Goal: Task Accomplishment & Management: Use online tool/utility

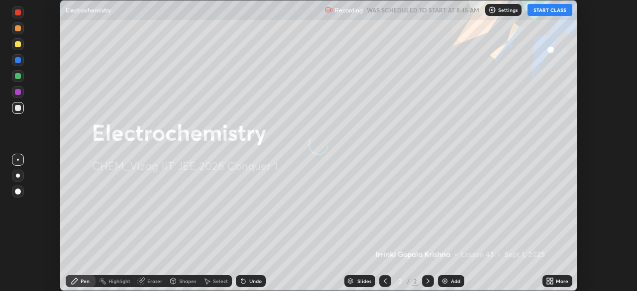
scroll to position [291, 637]
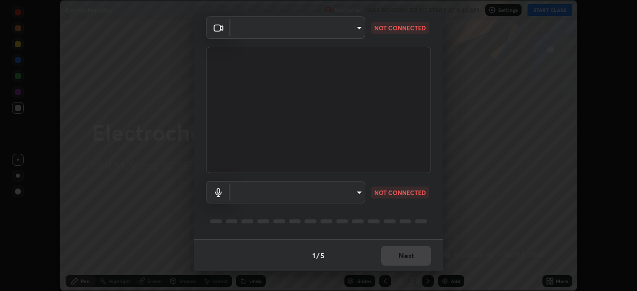
type input "da0c20431b424079349d444c11047d9f3d8fa2bd06c693e6a5e2fece50f7943c"
type input "b66cebb95c1e11d2a4921e936fa2f56bf0442747cf68a73d9fe71ba128f4f41d"
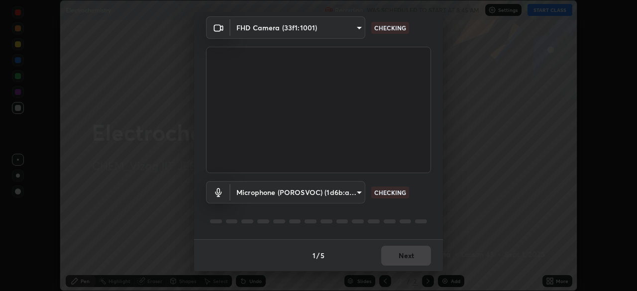
scroll to position [35, 0]
click at [352, 191] on body "Erase all Electrochemistry Recording WAS SCHEDULED TO START AT 8:45 AM Settings…" at bounding box center [318, 145] width 637 height 291
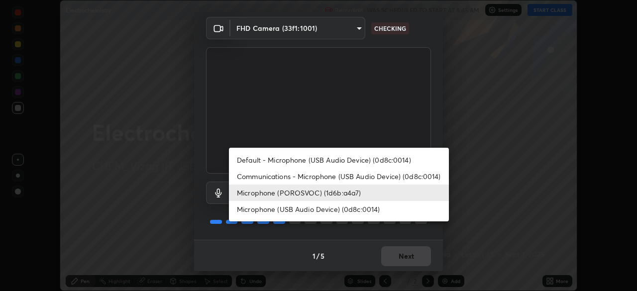
click at [174, 235] on div at bounding box center [318, 145] width 637 height 291
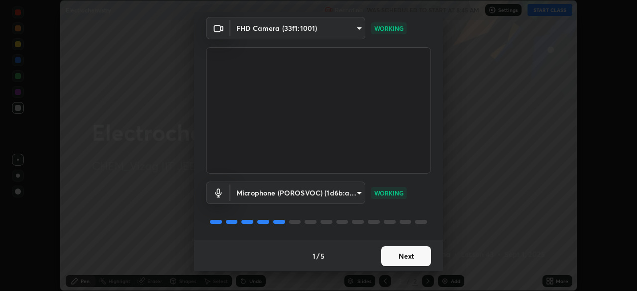
click at [397, 257] on button "Next" at bounding box center [406, 256] width 50 height 20
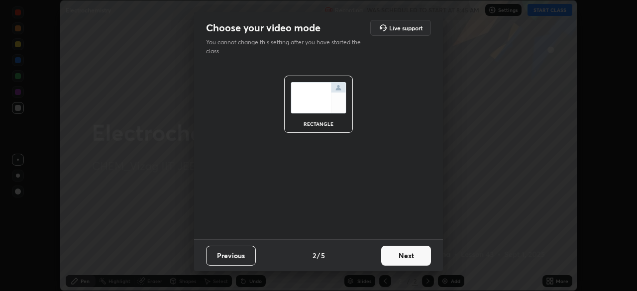
click at [400, 261] on button "Next" at bounding box center [406, 256] width 50 height 20
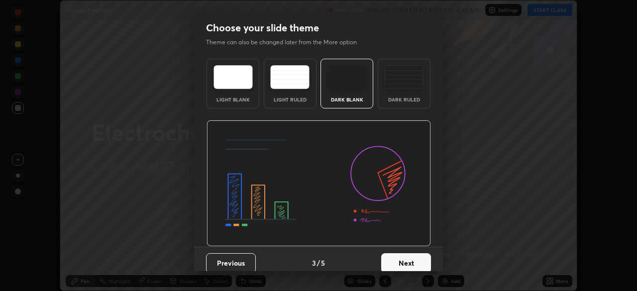
click at [402, 260] on button "Next" at bounding box center [406, 263] width 50 height 20
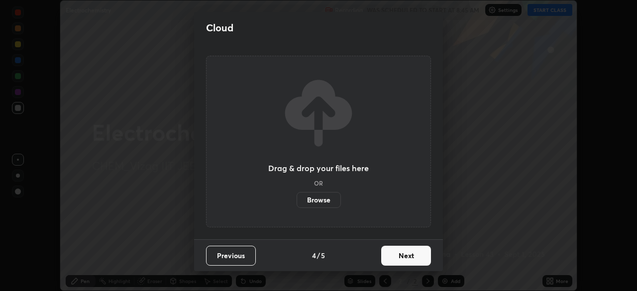
click at [402, 259] on button "Next" at bounding box center [406, 256] width 50 height 20
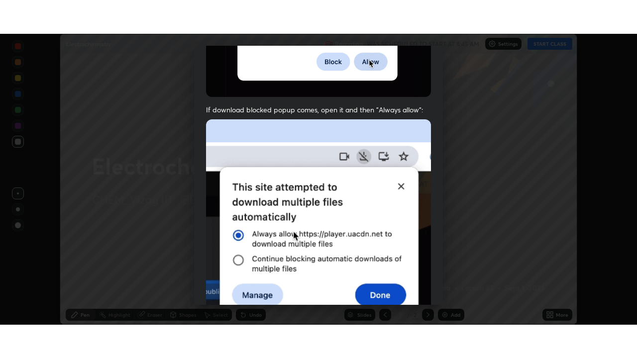
scroll to position [238, 0]
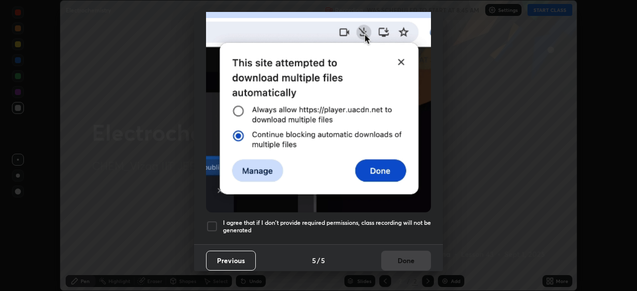
click at [344, 219] on h5 "I agree that if I don't provide required permissions, class recording will not …" at bounding box center [327, 226] width 208 height 15
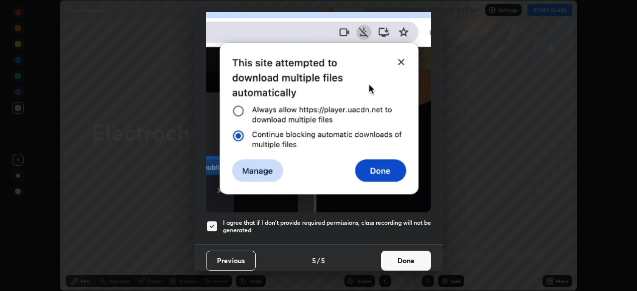
click at [398, 255] on button "Done" at bounding box center [406, 261] width 50 height 20
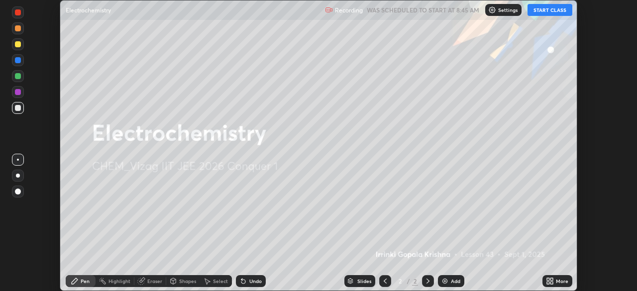
click at [442, 281] on img at bounding box center [445, 281] width 8 height 8
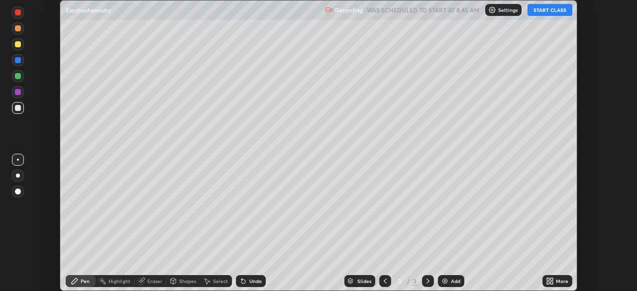
click at [552, 284] on icon at bounding box center [552, 283] width 2 height 2
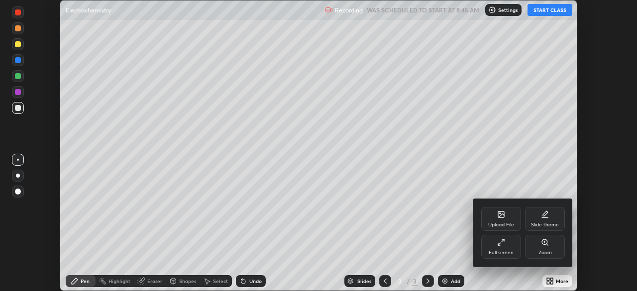
click at [498, 250] on div "Full screen" at bounding box center [501, 252] width 25 height 5
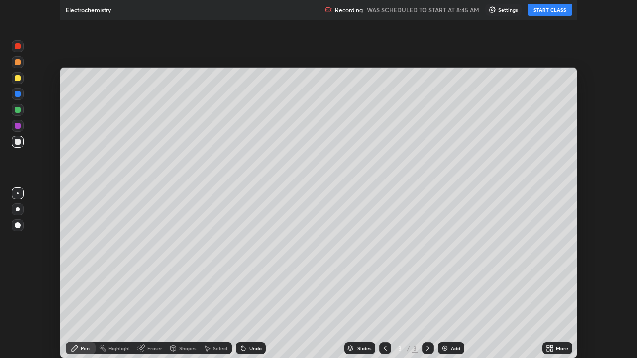
scroll to position [358, 637]
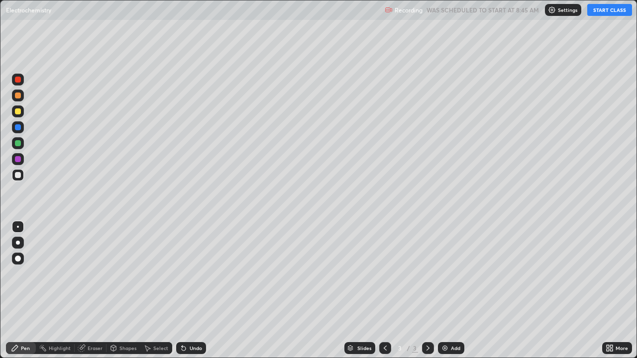
click at [595, 9] on button "START CLASS" at bounding box center [609, 10] width 45 height 12
click at [18, 259] on div at bounding box center [18, 259] width 6 height 6
click at [18, 112] on div at bounding box center [18, 112] width 6 height 6
click at [190, 291] on div "Undo" at bounding box center [191, 348] width 30 height 12
click at [196, 291] on div "Undo" at bounding box center [196, 348] width 12 height 5
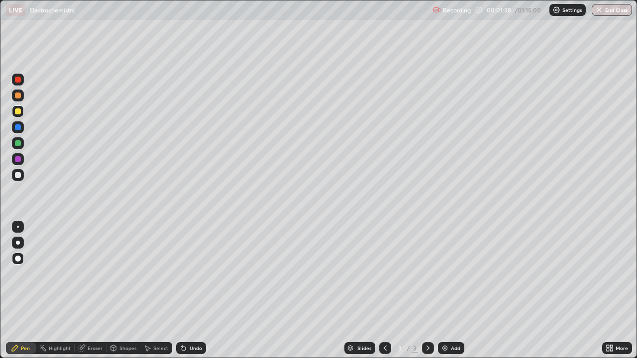
click at [18, 174] on div at bounding box center [18, 175] width 6 height 6
click at [181, 291] on icon at bounding box center [184, 348] width 8 height 8
click at [187, 291] on div "Undo" at bounding box center [191, 348] width 30 height 12
click at [192, 291] on div "Undo" at bounding box center [191, 348] width 30 height 12
click at [187, 291] on div "Undo" at bounding box center [191, 348] width 30 height 12
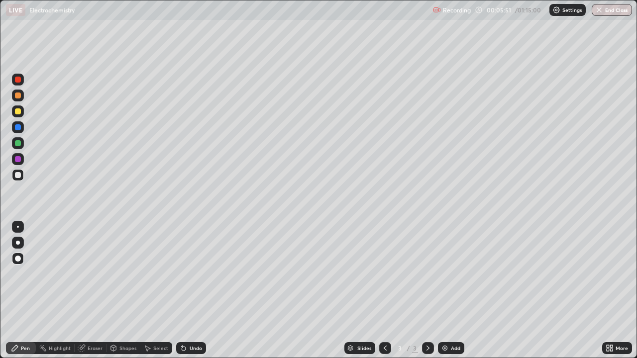
click at [443, 291] on img at bounding box center [445, 348] width 8 height 8
click at [382, 291] on icon at bounding box center [385, 348] width 8 height 8
click at [427, 291] on icon at bounding box center [428, 348] width 8 height 8
click at [190, 291] on div "Undo" at bounding box center [196, 348] width 12 height 5
click at [380, 291] on div at bounding box center [385, 348] width 12 height 12
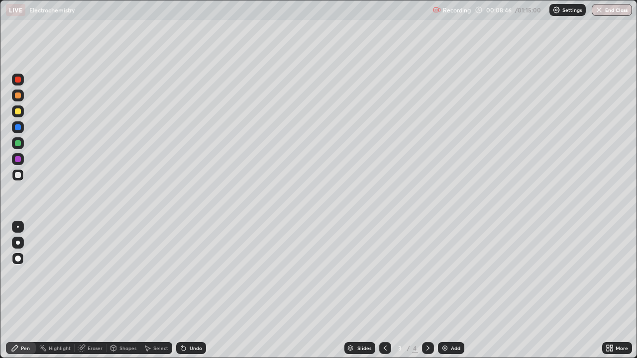
click at [427, 291] on icon at bounding box center [428, 348] width 8 height 8
click at [443, 291] on img at bounding box center [445, 348] width 8 height 8
click at [18, 112] on div at bounding box center [18, 112] width 6 height 6
click at [188, 291] on div "Undo" at bounding box center [191, 348] width 30 height 12
click at [385, 291] on icon at bounding box center [385, 348] width 8 height 8
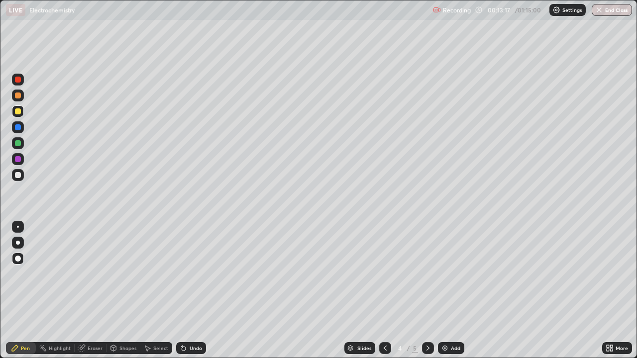
click at [427, 291] on icon at bounding box center [428, 348] width 8 height 8
click at [18, 175] on div at bounding box center [18, 175] width 6 height 6
click at [191, 291] on div "Undo" at bounding box center [196, 348] width 12 height 5
click at [445, 291] on img at bounding box center [445, 348] width 8 height 8
click at [443, 291] on img at bounding box center [445, 348] width 8 height 8
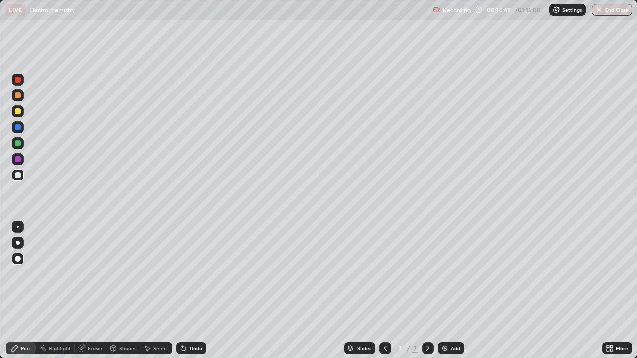
click at [379, 291] on div at bounding box center [385, 348] width 12 height 12
click at [384, 291] on icon at bounding box center [385, 348] width 8 height 8
click at [425, 291] on div at bounding box center [428, 348] width 12 height 12
click at [18, 111] on div at bounding box center [18, 112] width 6 height 6
click at [18, 176] on div at bounding box center [18, 175] width 6 height 6
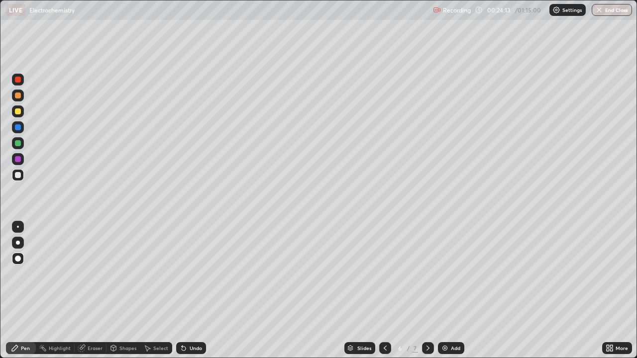
click at [427, 291] on icon at bounding box center [428, 348] width 8 height 8
click at [384, 291] on icon at bounding box center [385, 348] width 8 height 8
click at [427, 291] on icon at bounding box center [428, 348] width 8 height 8
click at [445, 291] on img at bounding box center [445, 348] width 8 height 8
click at [18, 112] on div at bounding box center [18, 112] width 6 height 6
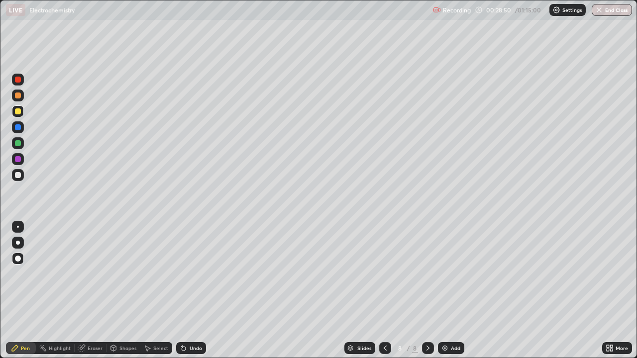
click at [20, 175] on div at bounding box center [18, 175] width 6 height 6
click at [18, 112] on div at bounding box center [18, 112] width 6 height 6
click at [17, 171] on div at bounding box center [18, 175] width 12 height 12
click at [182, 291] on icon at bounding box center [182, 346] width 1 height 1
click at [182, 291] on icon at bounding box center [184, 349] width 4 height 4
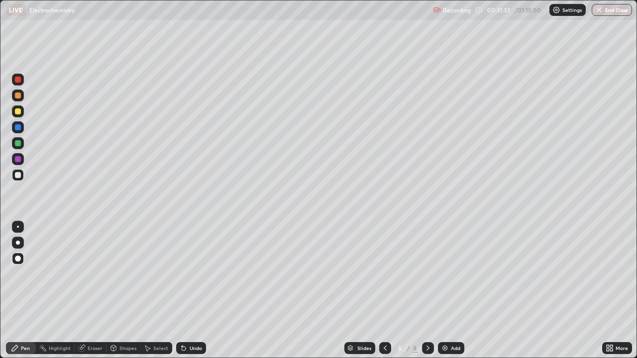
click at [181, 291] on icon at bounding box center [184, 348] width 8 height 8
click at [182, 291] on icon at bounding box center [184, 349] width 4 height 4
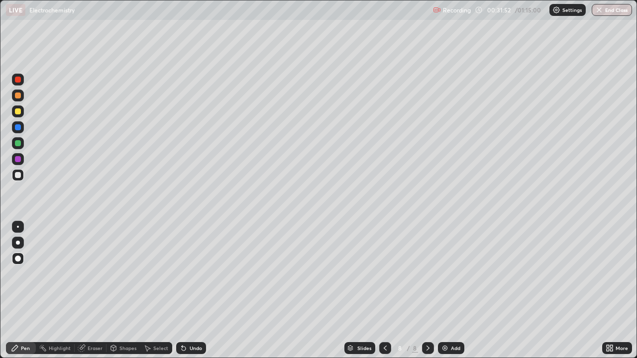
click at [182, 291] on icon at bounding box center [184, 349] width 4 height 4
click at [182, 291] on icon at bounding box center [182, 346] width 1 height 1
click at [443, 291] on img at bounding box center [445, 348] width 8 height 8
click at [182, 291] on icon at bounding box center [182, 346] width 1 height 1
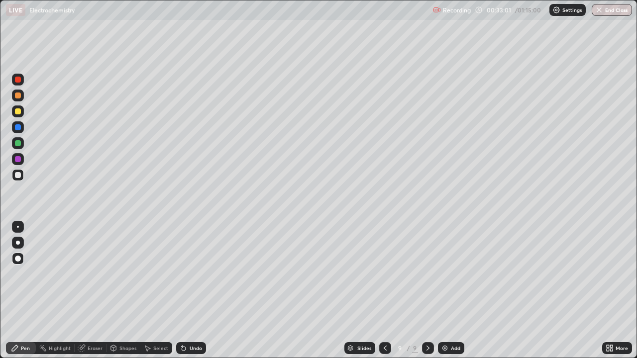
click at [182, 291] on icon at bounding box center [182, 346] width 1 height 1
click at [182, 291] on icon at bounding box center [184, 349] width 4 height 4
click at [182, 291] on icon at bounding box center [182, 346] width 1 height 1
click at [176, 291] on div "Undo" at bounding box center [191, 348] width 30 height 12
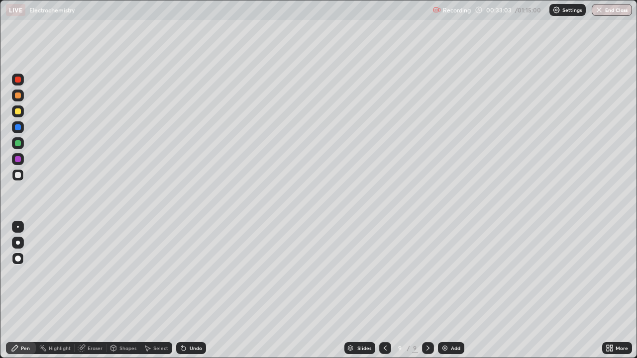
click at [169, 291] on div "Select" at bounding box center [156, 348] width 32 height 12
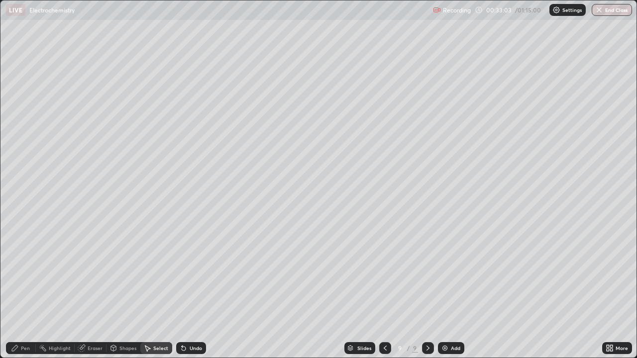
click at [169, 291] on div "Select" at bounding box center [156, 348] width 32 height 12
click at [182, 291] on icon at bounding box center [184, 349] width 4 height 4
click at [182, 291] on icon at bounding box center [182, 346] width 1 height 1
click at [176, 291] on div "Undo" at bounding box center [191, 348] width 30 height 12
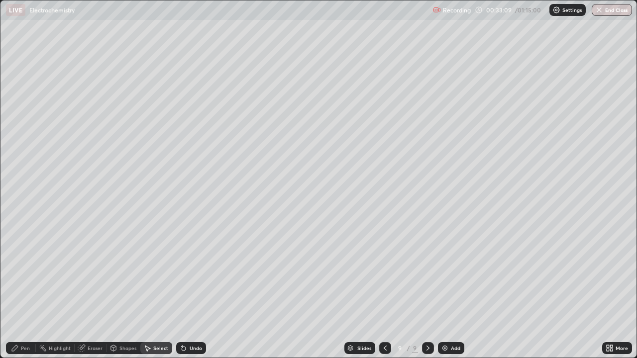
click at [30, 291] on div "Pen" at bounding box center [21, 348] width 30 height 12
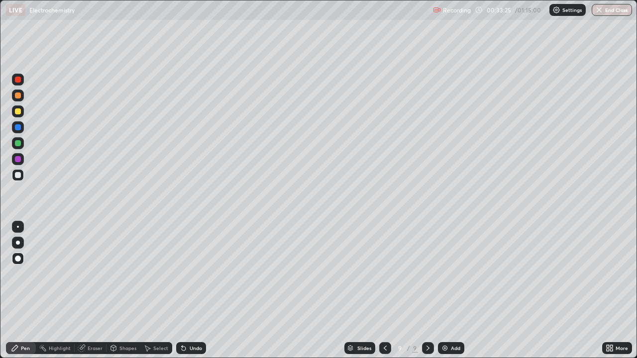
click at [384, 291] on icon at bounding box center [385, 348] width 8 height 8
click at [428, 291] on icon at bounding box center [428, 348] width 8 height 8
click at [384, 291] on icon at bounding box center [385, 348] width 8 height 8
click at [20, 114] on div at bounding box center [18, 112] width 6 height 6
click at [428, 291] on icon at bounding box center [428, 348] width 8 height 8
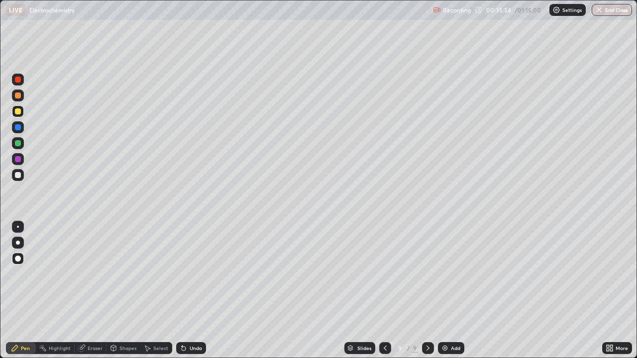
click at [384, 291] on icon at bounding box center [385, 348] width 8 height 8
click at [428, 291] on icon at bounding box center [428, 348] width 3 height 5
click at [444, 291] on img at bounding box center [445, 348] width 8 height 8
click at [18, 161] on div at bounding box center [18, 159] width 6 height 6
click at [190, 291] on div "Undo" at bounding box center [196, 348] width 12 height 5
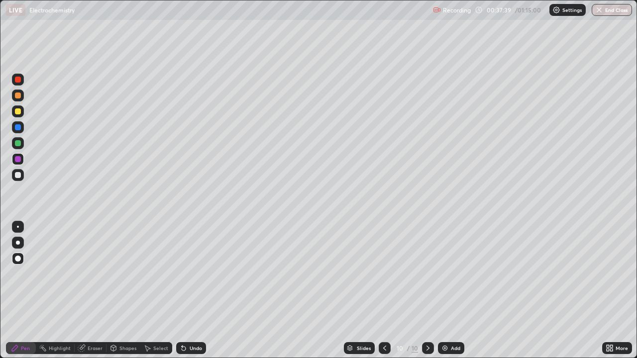
click at [182, 291] on icon at bounding box center [184, 349] width 4 height 4
click at [22, 174] on div at bounding box center [18, 175] width 12 height 12
click at [93, 291] on div "Eraser" at bounding box center [95, 348] width 15 height 5
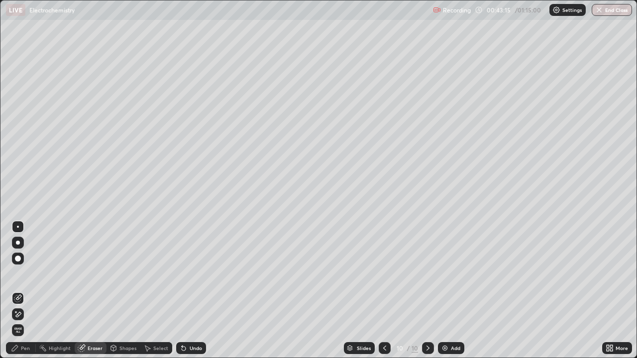
click at [14, 291] on icon at bounding box center [15, 348] width 6 height 6
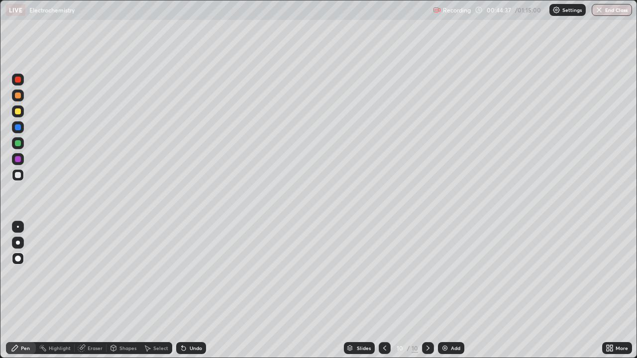
click at [443, 291] on img at bounding box center [445, 348] width 8 height 8
click at [384, 291] on icon at bounding box center [385, 348] width 8 height 8
click at [428, 291] on icon at bounding box center [428, 348] width 8 height 8
click at [384, 291] on icon at bounding box center [385, 348] width 8 height 8
click at [427, 291] on icon at bounding box center [428, 348] width 8 height 8
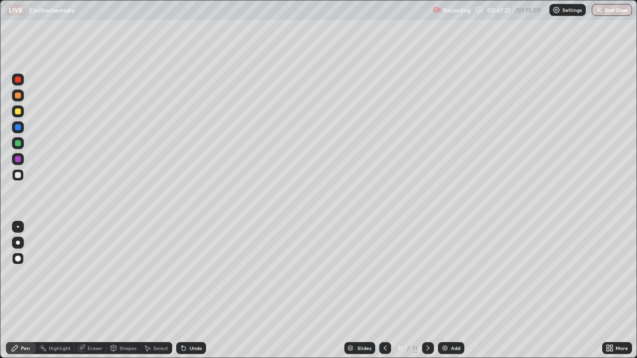
click at [383, 291] on icon at bounding box center [385, 348] width 8 height 8
click at [23, 145] on div at bounding box center [18, 143] width 12 height 12
click at [430, 291] on icon at bounding box center [428, 348] width 8 height 8
click at [17, 112] on div at bounding box center [18, 112] width 6 height 6
click at [441, 291] on img at bounding box center [445, 348] width 8 height 8
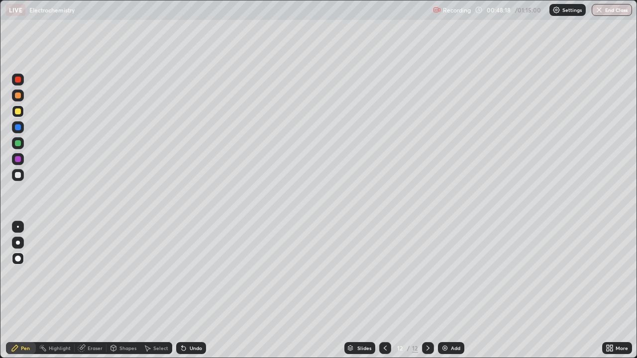
click at [17, 174] on div at bounding box center [18, 175] width 6 height 6
click at [18, 161] on div at bounding box center [18, 159] width 6 height 6
click at [18, 178] on div at bounding box center [18, 175] width 6 height 6
click at [17, 160] on div at bounding box center [18, 159] width 6 height 6
click at [16, 174] on div at bounding box center [18, 175] width 6 height 6
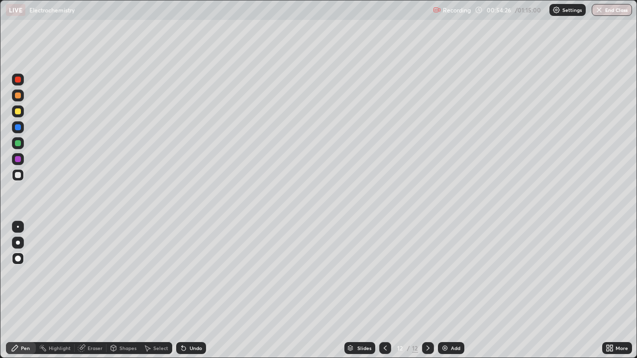
click at [193, 291] on div "Undo" at bounding box center [196, 348] width 12 height 5
click at [443, 291] on img at bounding box center [445, 348] width 8 height 8
click at [16, 112] on div at bounding box center [18, 112] width 6 height 6
click at [20, 176] on div at bounding box center [18, 175] width 6 height 6
click at [186, 291] on div "Undo" at bounding box center [191, 348] width 30 height 12
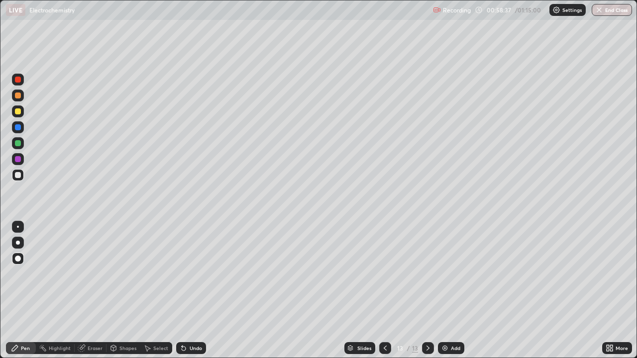
click at [17, 111] on div at bounding box center [18, 112] width 6 height 6
click at [442, 291] on img at bounding box center [445, 348] width 8 height 8
click at [18, 165] on div at bounding box center [18, 159] width 12 height 12
click at [190, 291] on div "Undo" at bounding box center [196, 348] width 12 height 5
click at [185, 291] on icon at bounding box center [184, 348] width 8 height 8
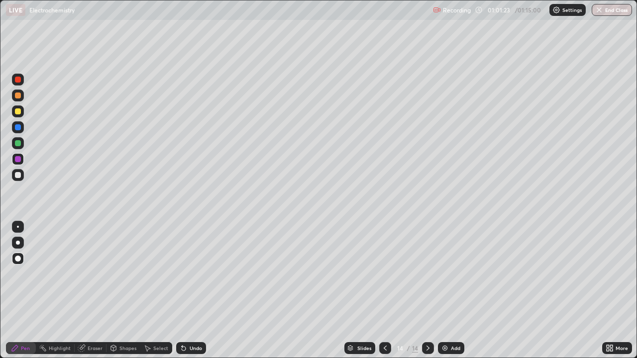
click at [186, 291] on div "Undo" at bounding box center [189, 348] width 34 height 20
click at [17, 174] on div at bounding box center [18, 175] width 6 height 6
click at [18, 112] on div at bounding box center [18, 112] width 6 height 6
click at [18, 176] on div at bounding box center [18, 175] width 6 height 6
click at [443, 291] on img at bounding box center [445, 348] width 8 height 8
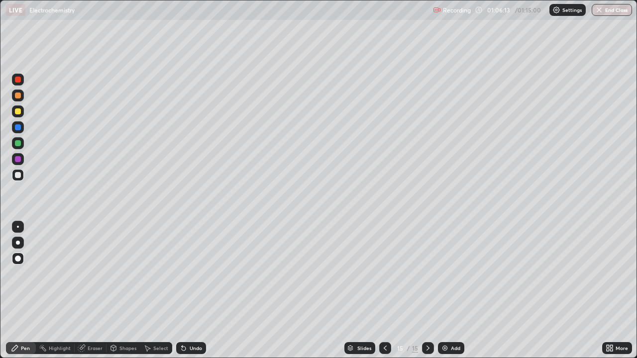
click at [19, 112] on div at bounding box center [18, 112] width 6 height 6
click at [19, 96] on div at bounding box center [18, 96] width 6 height 6
click at [16, 173] on div at bounding box center [18, 175] width 6 height 6
click at [444, 291] on img at bounding box center [445, 348] width 8 height 8
click at [18, 112] on div at bounding box center [18, 112] width 6 height 6
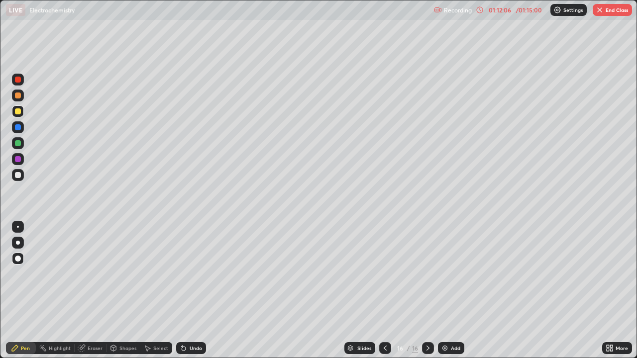
click at [17, 178] on div at bounding box center [18, 175] width 6 height 6
click at [192, 291] on div "Undo" at bounding box center [196, 348] width 12 height 5
click at [446, 291] on img at bounding box center [445, 348] width 8 height 8
click at [18, 112] on div at bounding box center [18, 112] width 6 height 6
click at [610, 11] on button "End Class" at bounding box center [612, 10] width 39 height 12
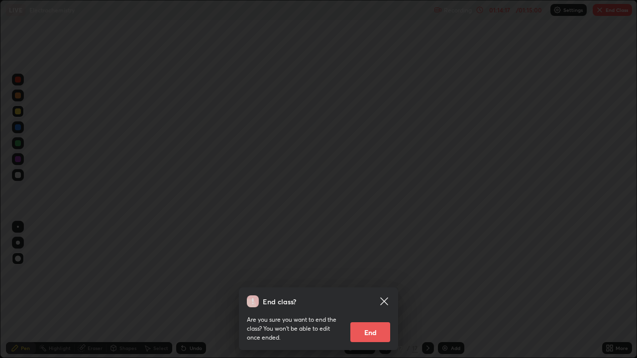
click at [370, 291] on button "End" at bounding box center [370, 333] width 40 height 20
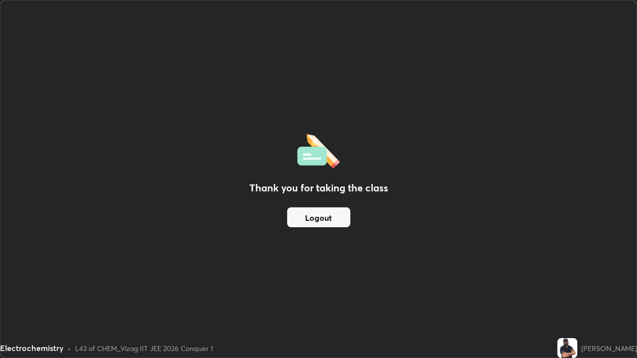
click at [336, 218] on button "Logout" at bounding box center [318, 218] width 63 height 20
